Goal: Find specific page/section: Find specific page/section

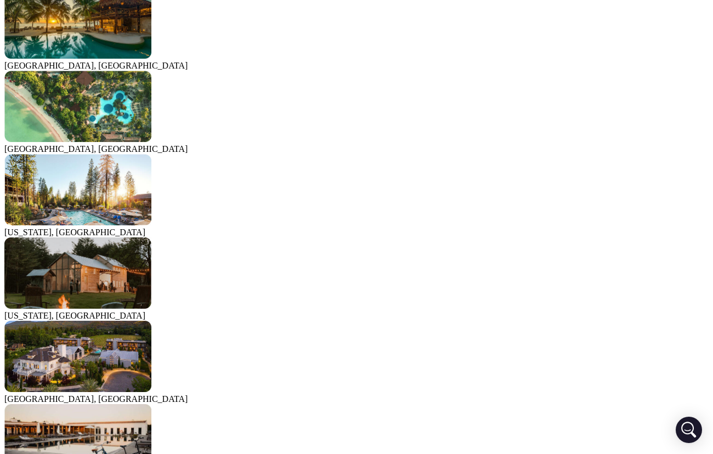
scroll to position [765, 0]
